Goal: Information Seeking & Learning: Learn about a topic

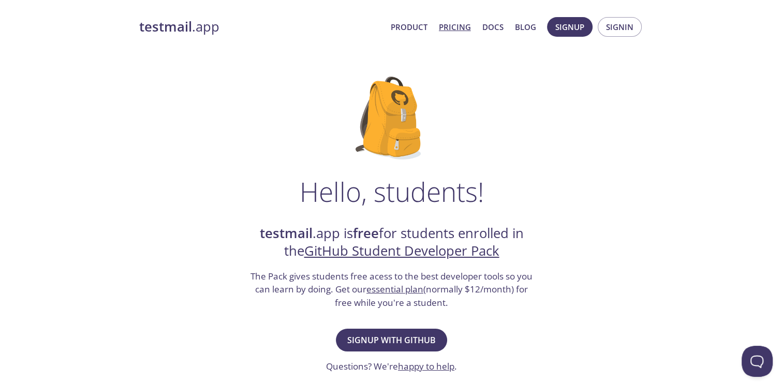
click at [468, 28] on link "Pricing" at bounding box center [455, 26] width 32 height 13
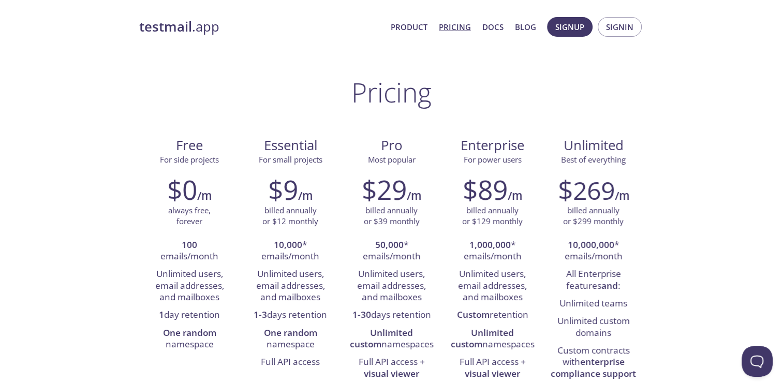
click at [176, 24] on strong "testmail" at bounding box center [165, 27] width 53 height 18
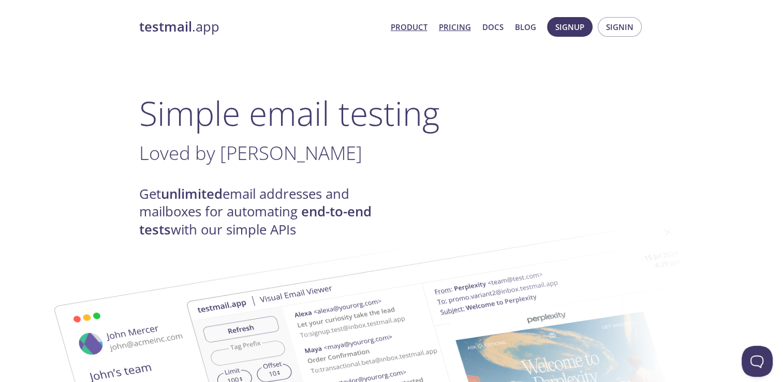
click at [451, 24] on link "Pricing" at bounding box center [455, 26] width 32 height 13
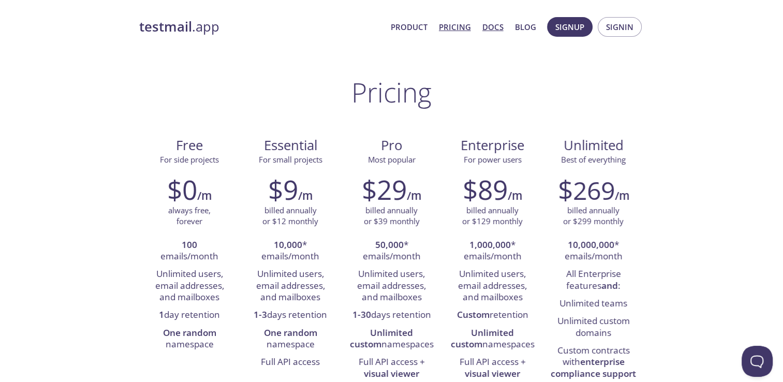
click at [495, 24] on link "Docs" at bounding box center [492, 26] width 21 height 13
